Goal: Obtain resource: Download file/media

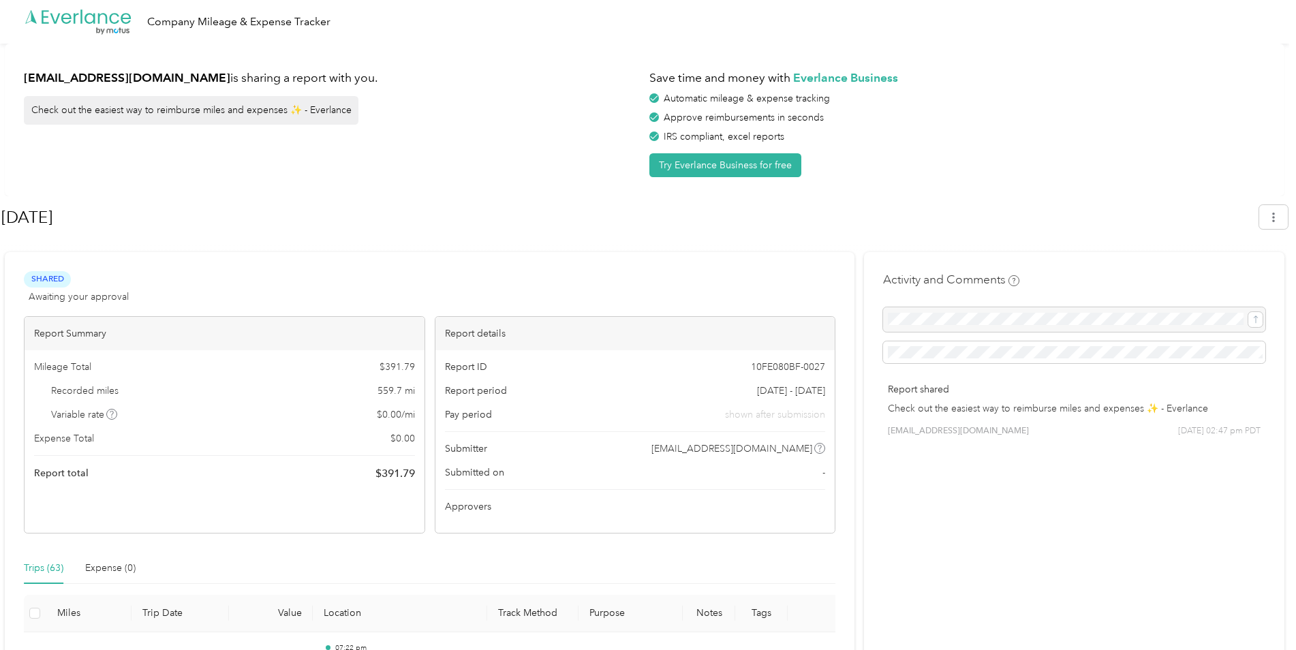
click at [416, 232] on h1 "[DATE]" at bounding box center [625, 217] width 1248 height 33
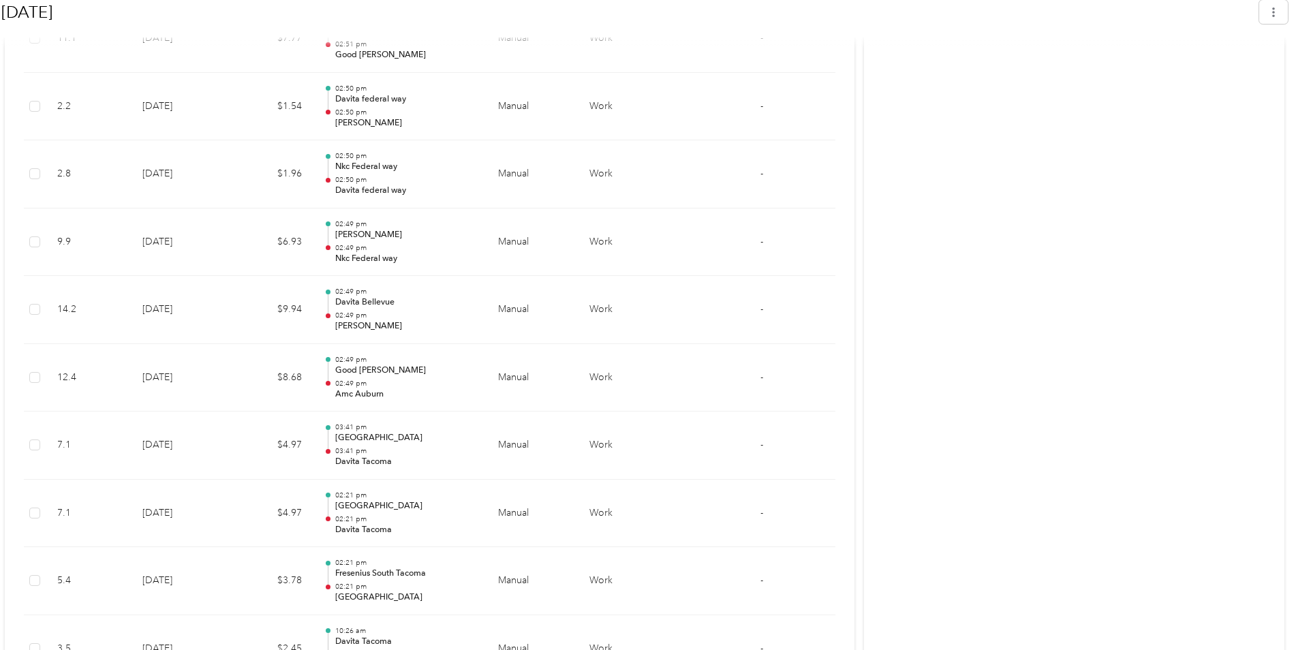
scroll to position [2249, 0]
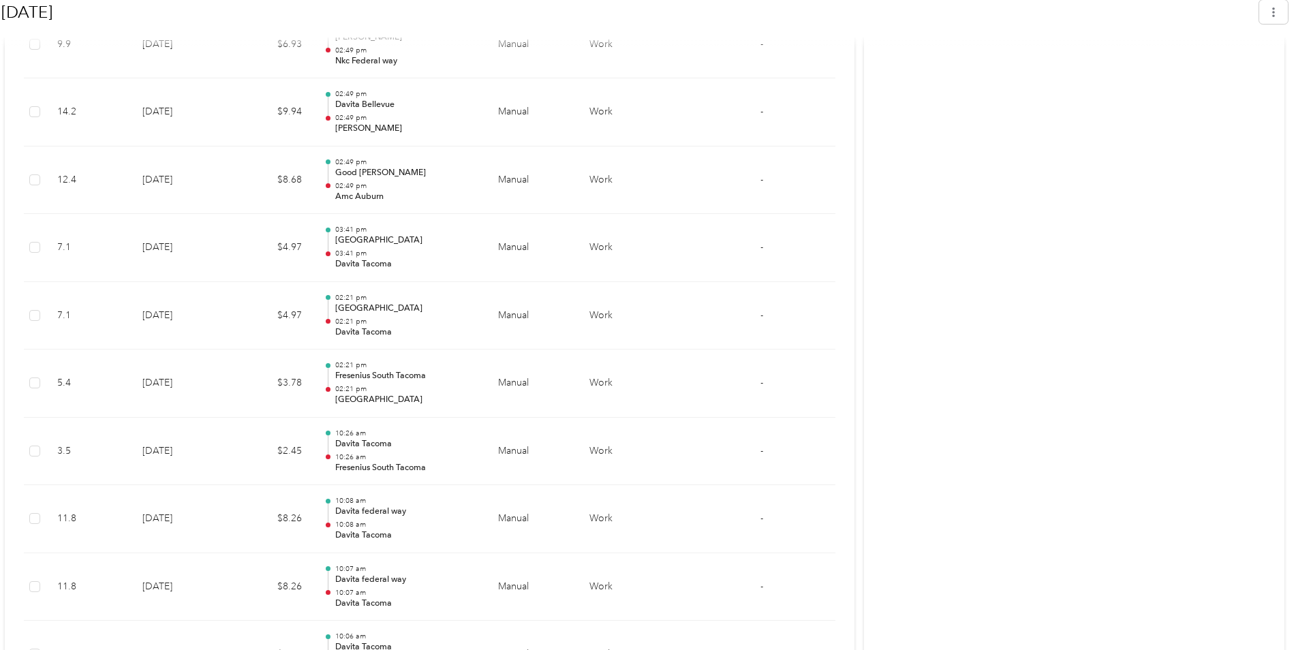
click at [1107, 245] on div "Activity and Comments Report shared Check out the easiest way to reimburse mile…" at bounding box center [1074, 350] width 420 height 4695
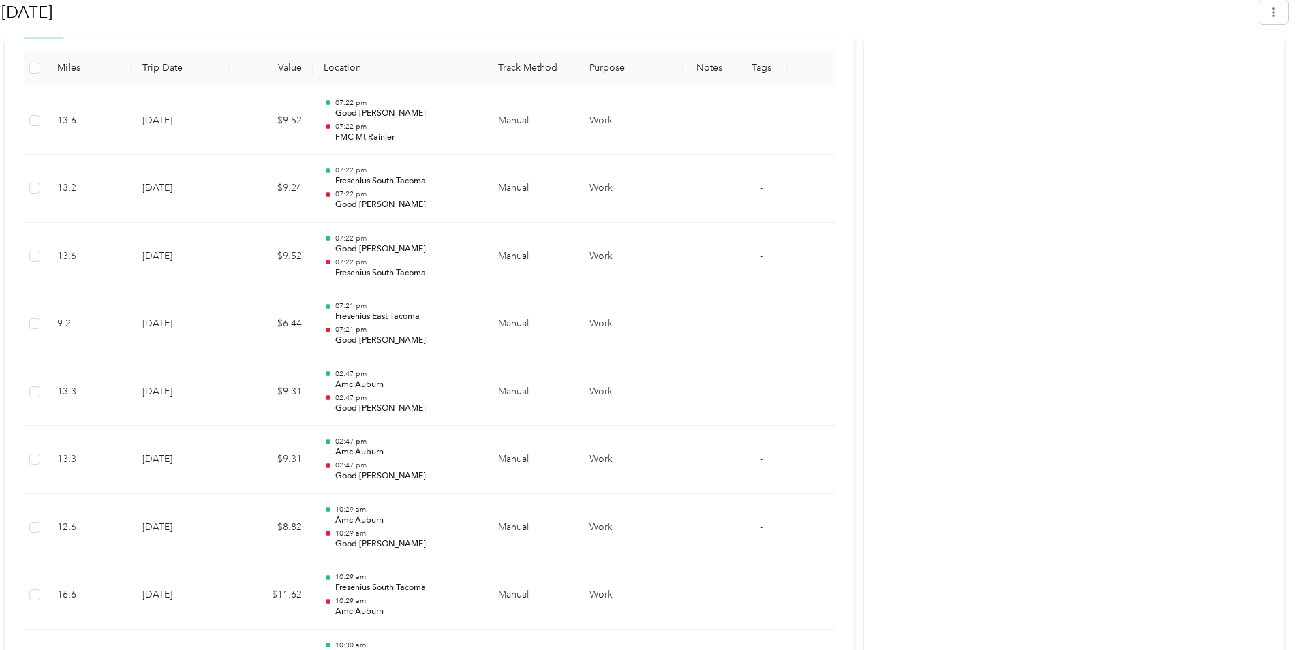
scroll to position [0, 0]
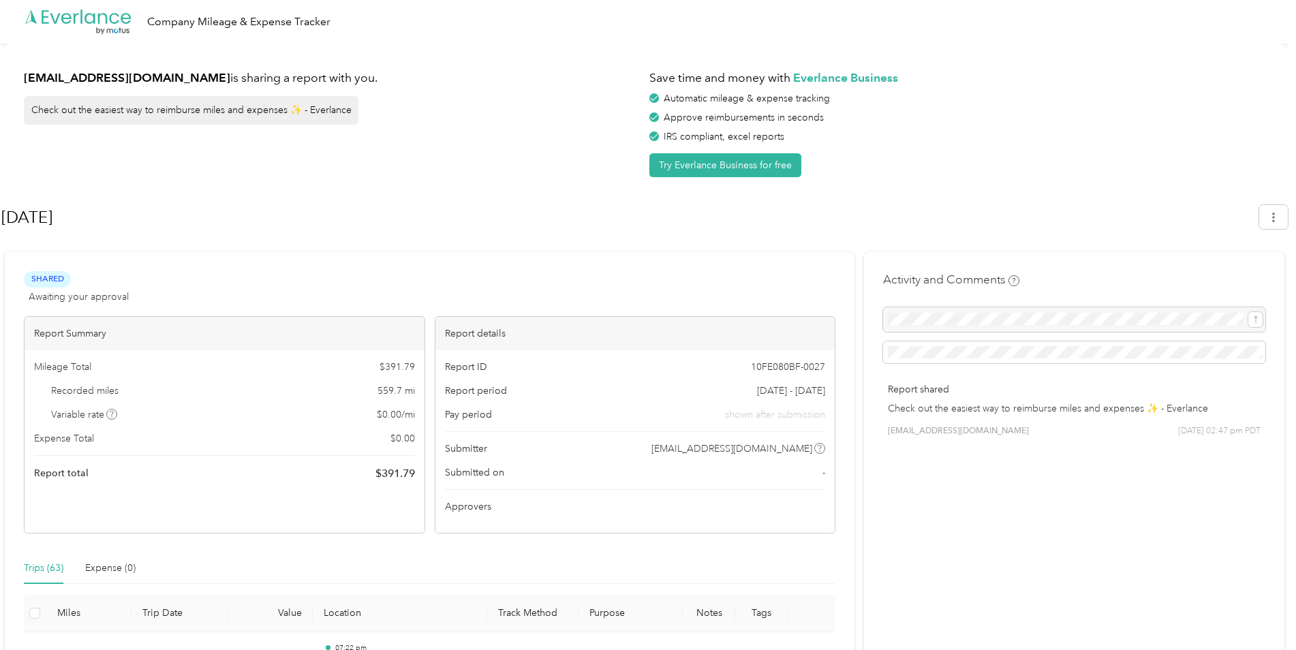
click at [282, 228] on h1 "[DATE]" at bounding box center [625, 217] width 1248 height 33
drag, startPoint x: 375, startPoint y: 396, endPoint x: 403, endPoint y: 395, distance: 27.9
click at [403, 395] on div "Recorded miles 559.7 mi" at bounding box center [224, 391] width 381 height 14
copy span "559.7"
click at [535, 113] on div "[EMAIL_ADDRESS][DOMAIN_NAME] is sharing a report with you. Check out the easies…" at bounding box center [332, 120] width 616 height 114
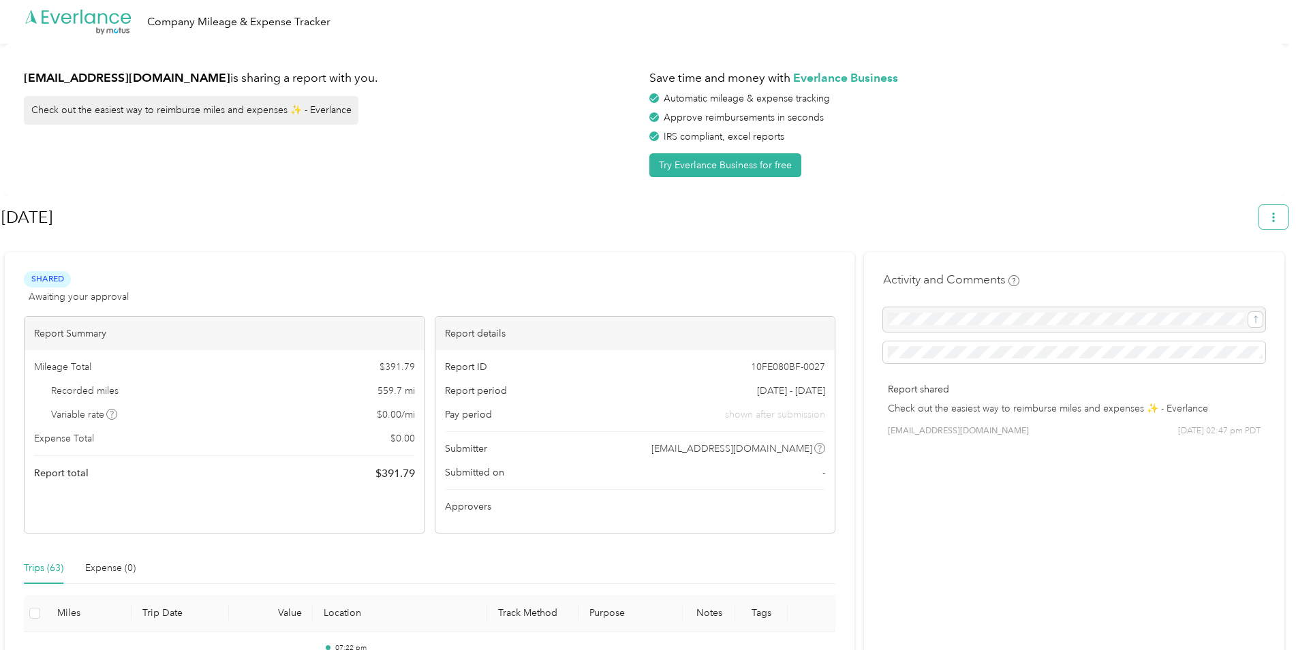
click at [1268, 212] on button "button" at bounding box center [1273, 217] width 29 height 24
click at [1239, 275] on span "Download" at bounding box center [1241, 282] width 45 height 14
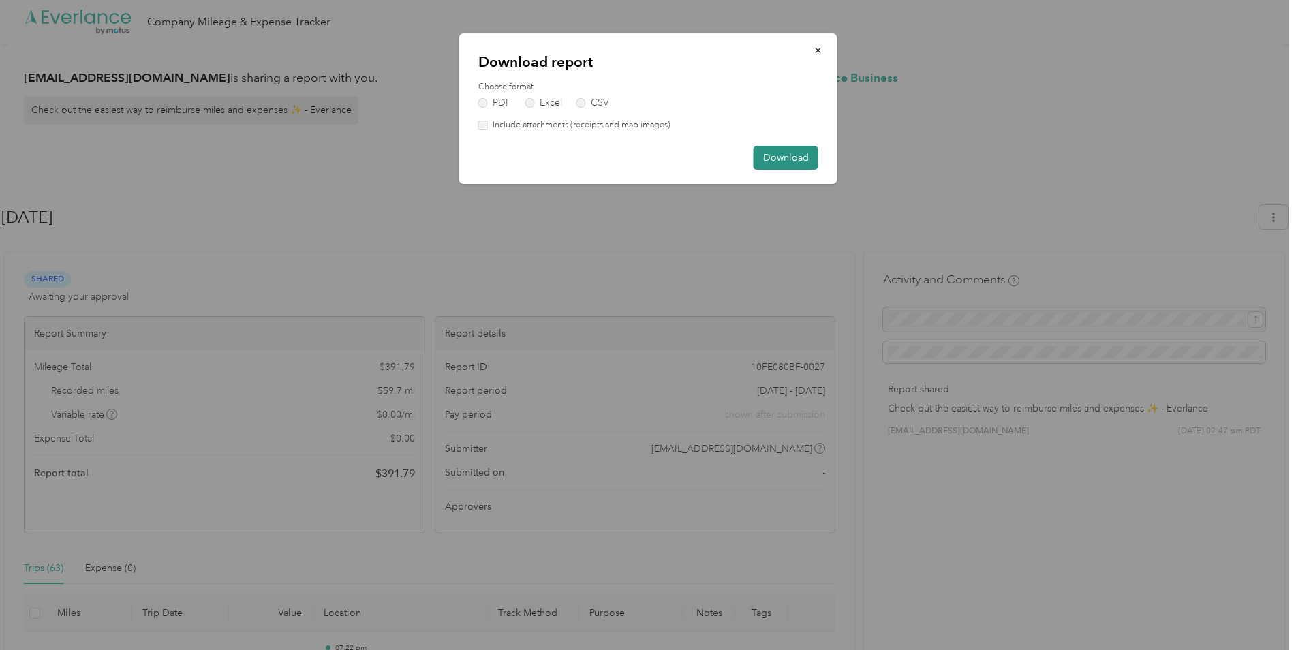
click at [778, 157] on button "Download" at bounding box center [786, 158] width 65 height 24
